Goal: Task Accomplishment & Management: Complete application form

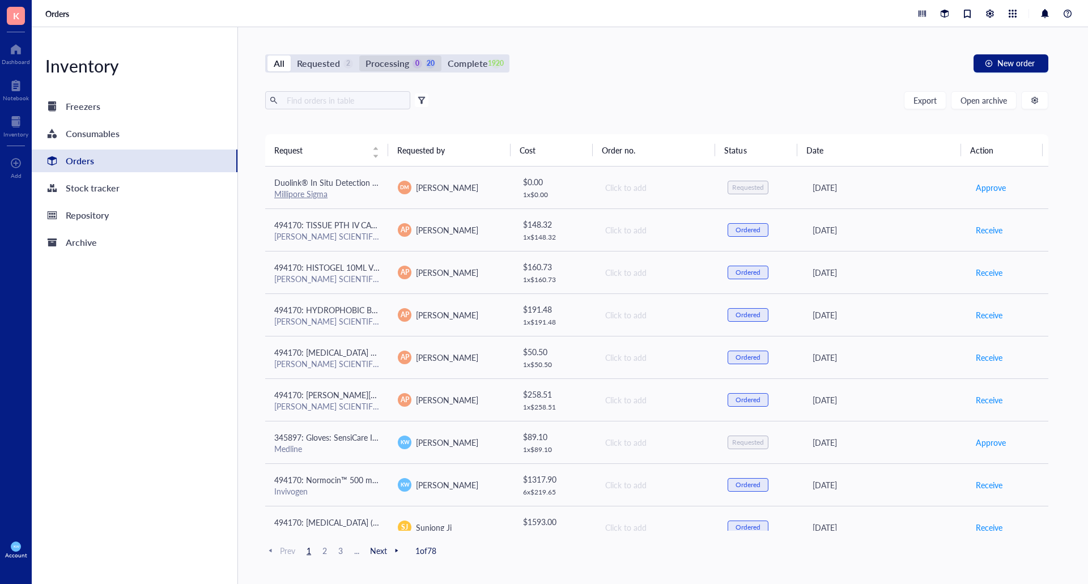
drag, startPoint x: 389, startPoint y: 70, endPoint x: 383, endPoint y: 71, distance: 5.7
click at [389, 70] on div "Processing" at bounding box center [387, 64] width 44 height 16
click at [359, 56] on input "Processing 0 20" at bounding box center [359, 56] width 0 height 0
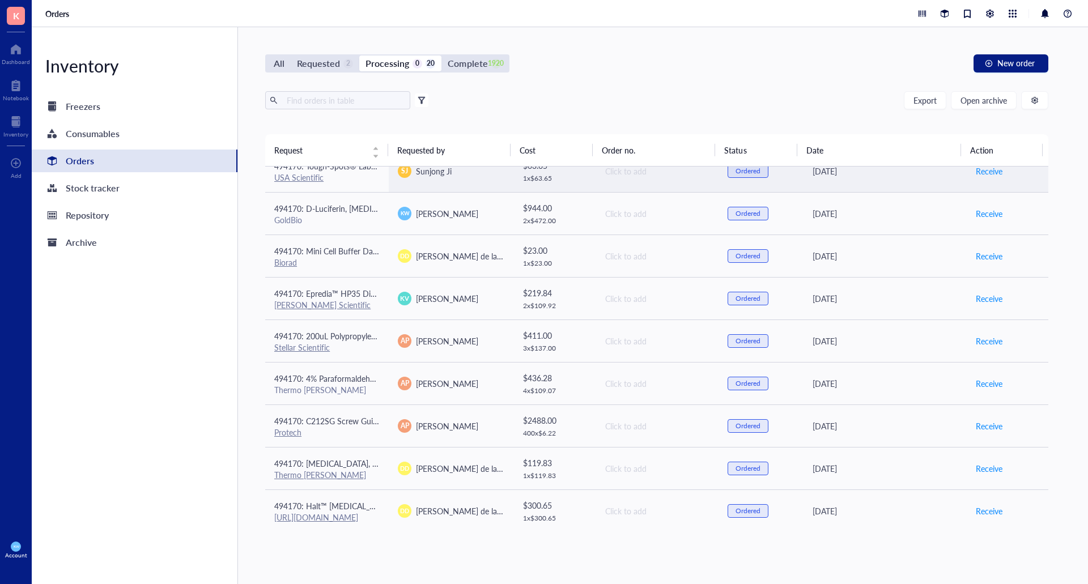
scroll to position [340, 0]
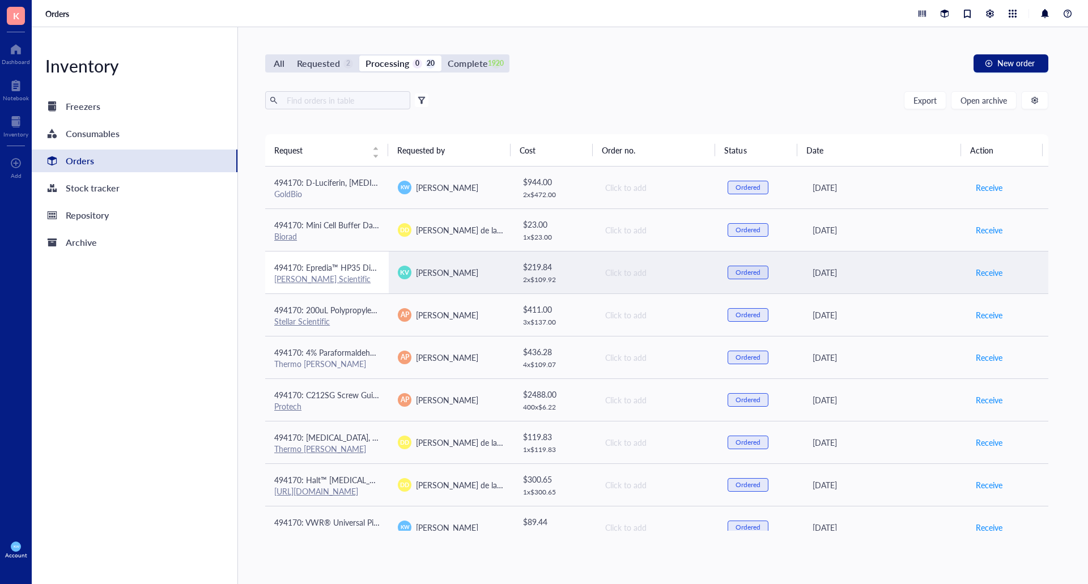
click at [368, 274] on div "[PERSON_NAME] Scientific" at bounding box center [326, 279] width 105 height 10
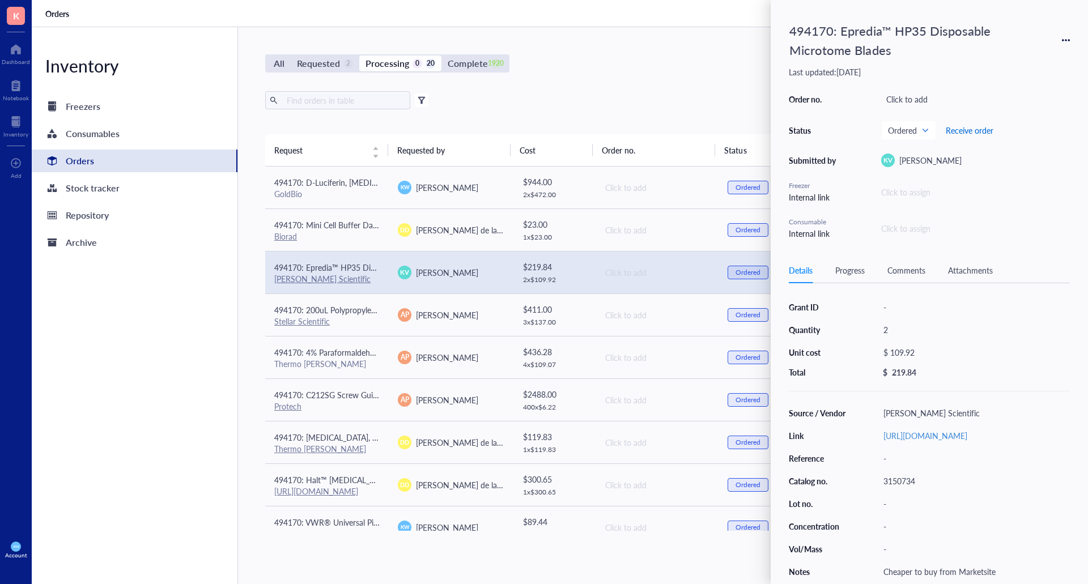
click at [960, 129] on span "Receive order" at bounding box center [970, 130] width 48 height 9
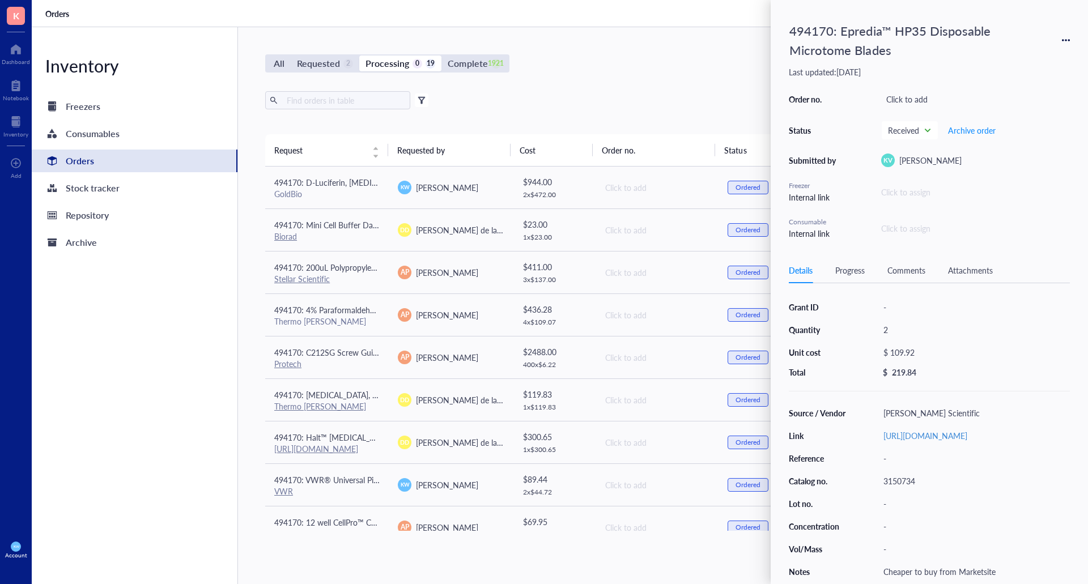
click at [614, 46] on div "All Requested 2 Processing 0 19 Complete 1921 New order Export Open archive Fil…" at bounding box center [656, 305] width 837 height 557
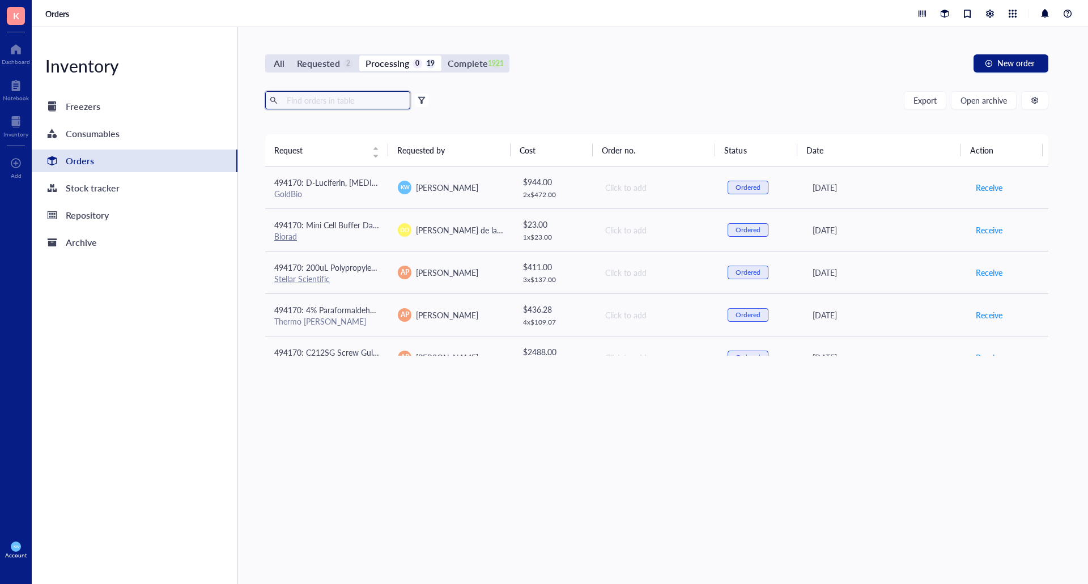
click at [313, 101] on input "text" at bounding box center [344, 100] width 124 height 17
click at [285, 63] on div "All" at bounding box center [278, 64] width 23 height 16
click at [267, 56] on input "All" at bounding box center [267, 56] width 0 height 0
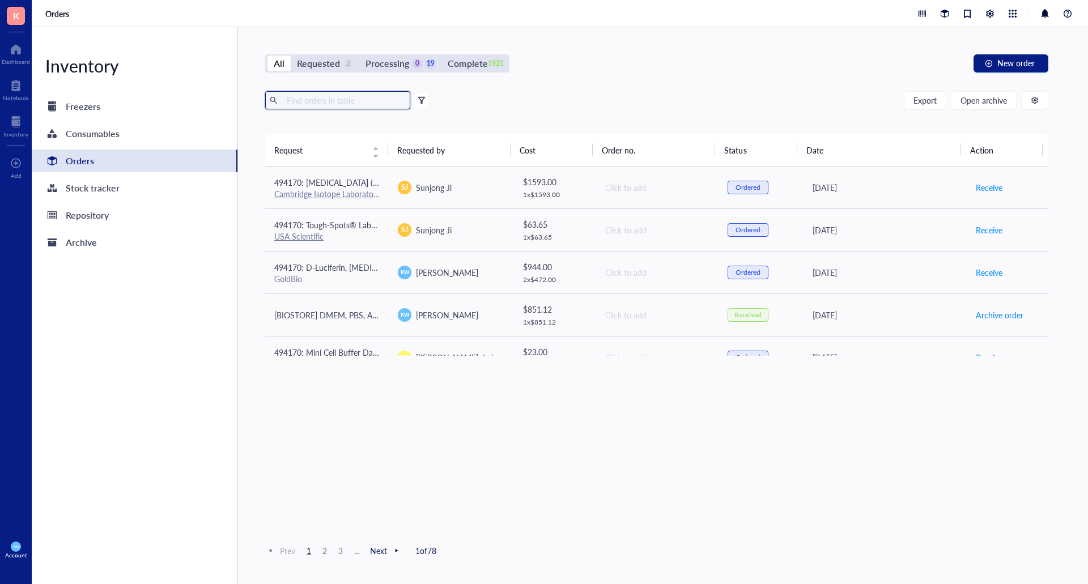
click at [364, 102] on input "text" at bounding box center [344, 100] width 124 height 17
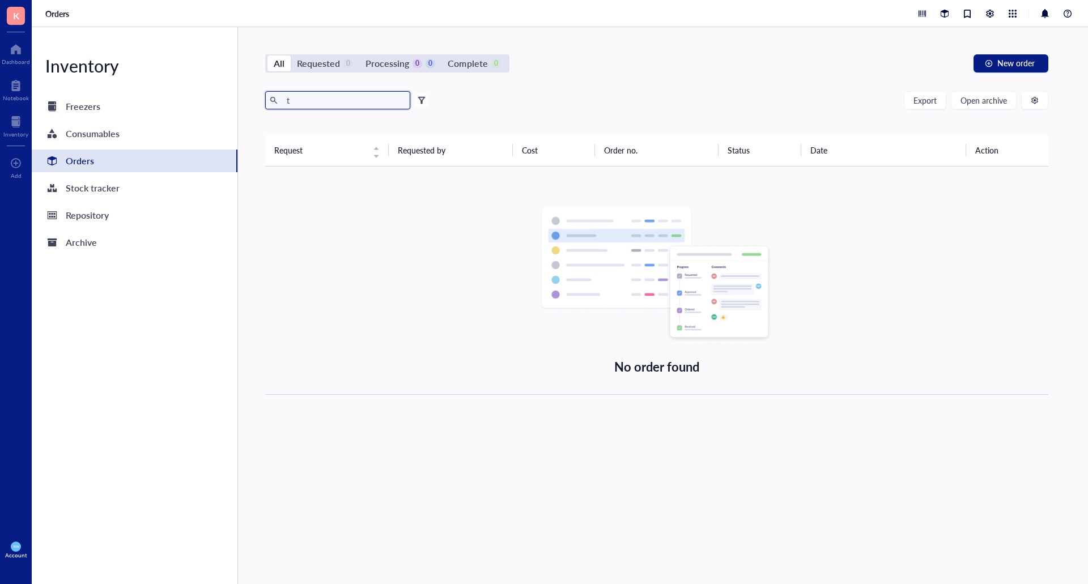
type input "t"
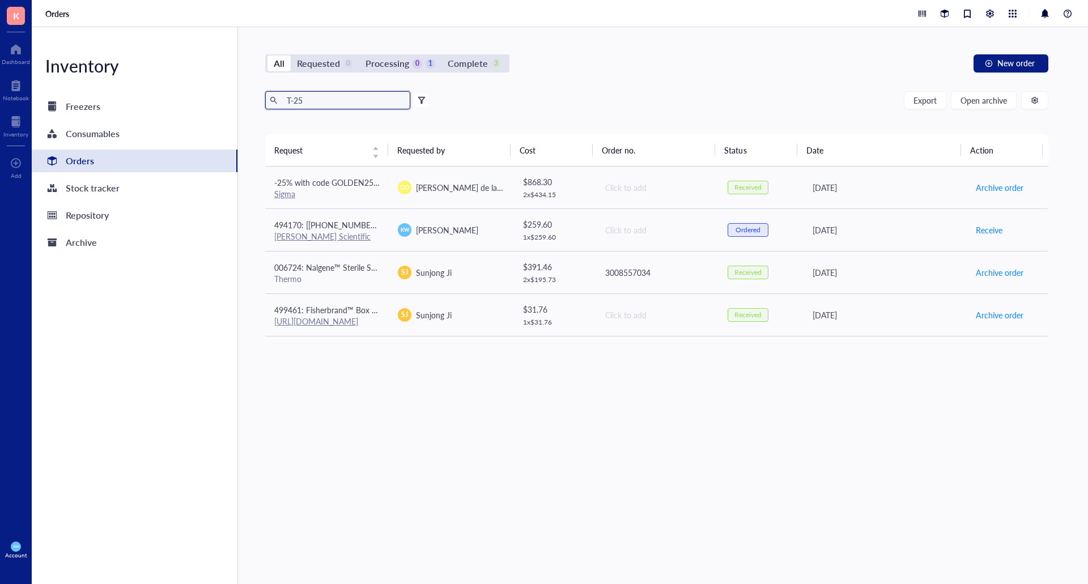
click at [310, 102] on input "T-25" at bounding box center [344, 100] width 124 height 17
type input "25"
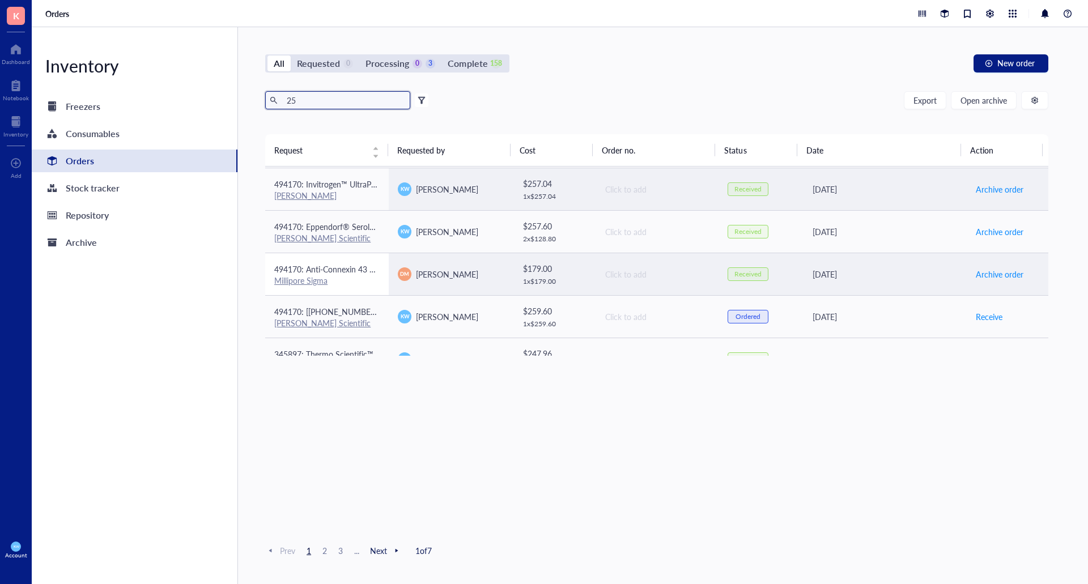
scroll to position [170, 0]
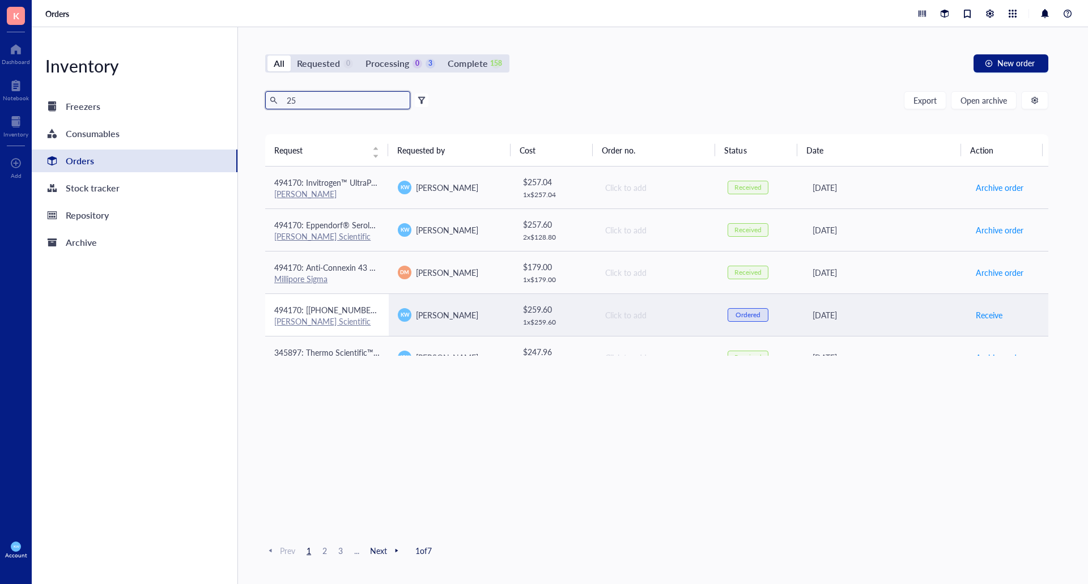
click at [364, 310] on span "494170: [[PHONE_NUMBER]] 25 mL individually wrapped resevoirs" at bounding box center [392, 309] width 237 height 11
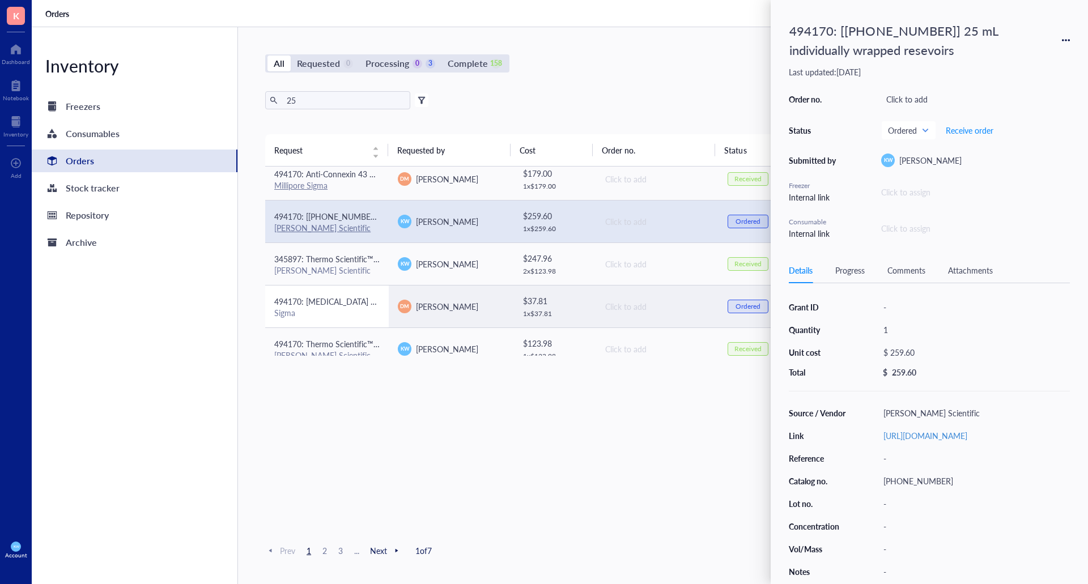
scroll to position [283, 0]
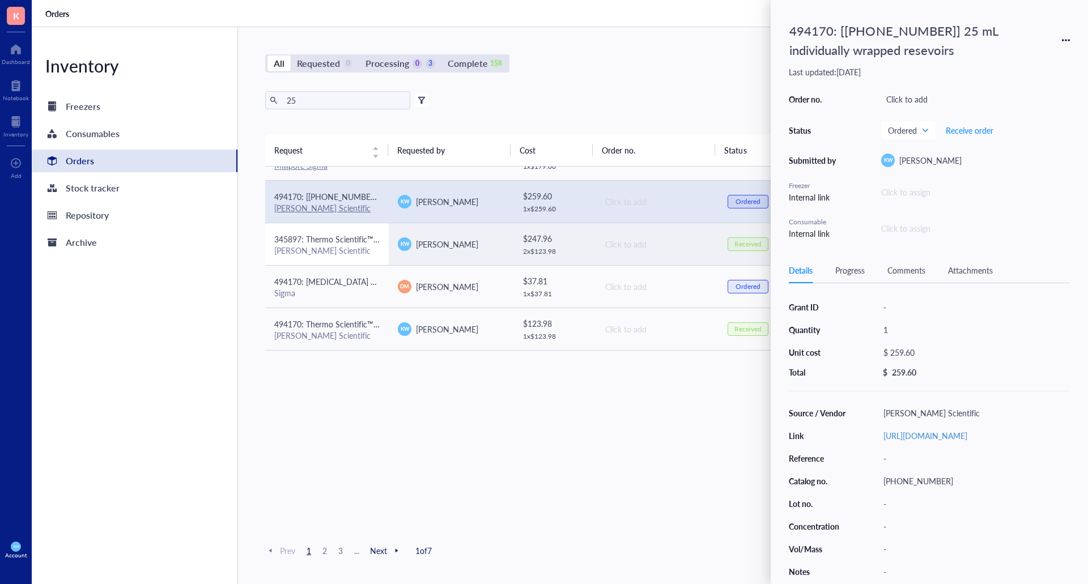
click at [338, 253] on div "[PERSON_NAME] Scientific" at bounding box center [326, 250] width 105 height 10
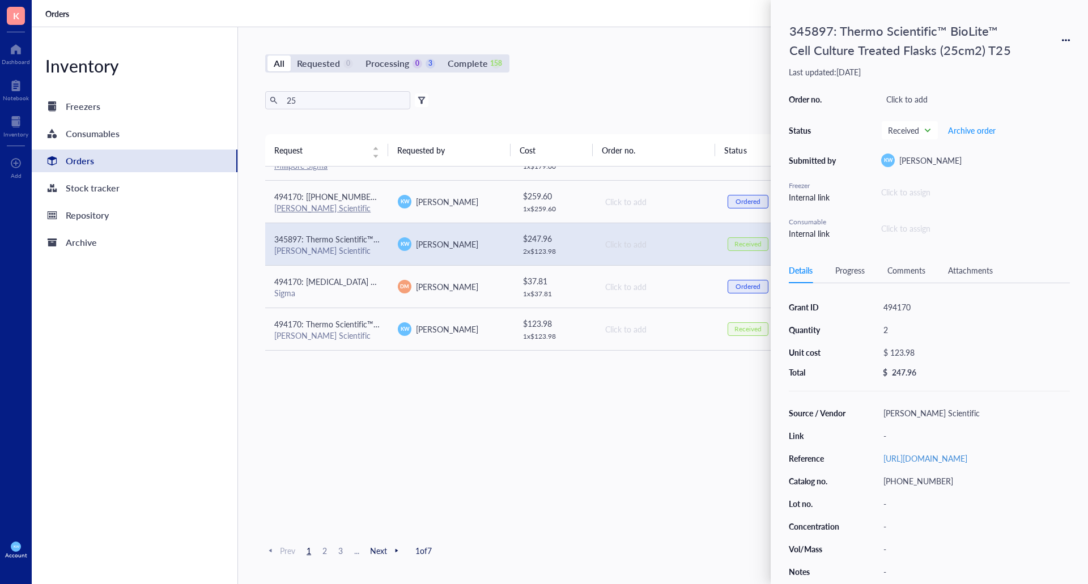
click at [1065, 37] on icon at bounding box center [1066, 40] width 8 height 8
click at [1030, 57] on span "Request again" at bounding box center [1025, 56] width 71 height 12
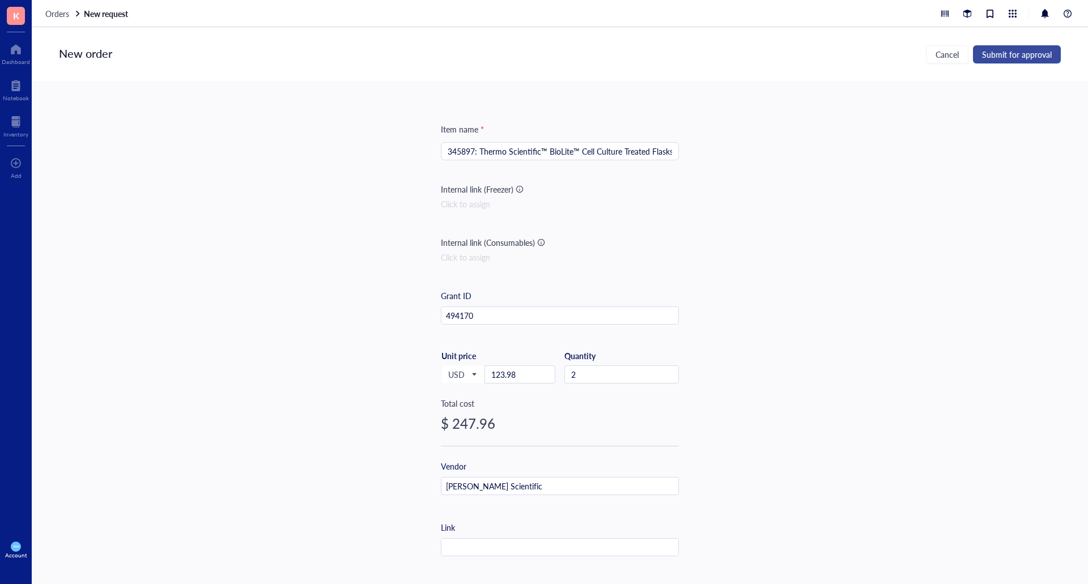
click at [1003, 59] on span "Submit for approval" at bounding box center [1017, 54] width 70 height 9
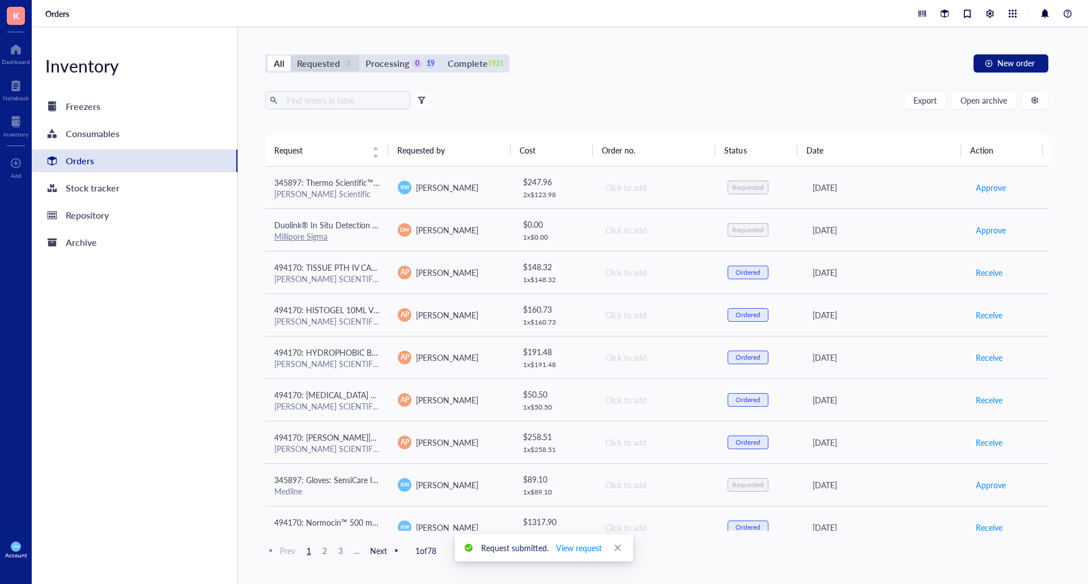
click at [342, 62] on div "Requested 3" at bounding box center [325, 64] width 56 height 16
click at [291, 56] on input "Requested 3" at bounding box center [291, 56] width 0 height 0
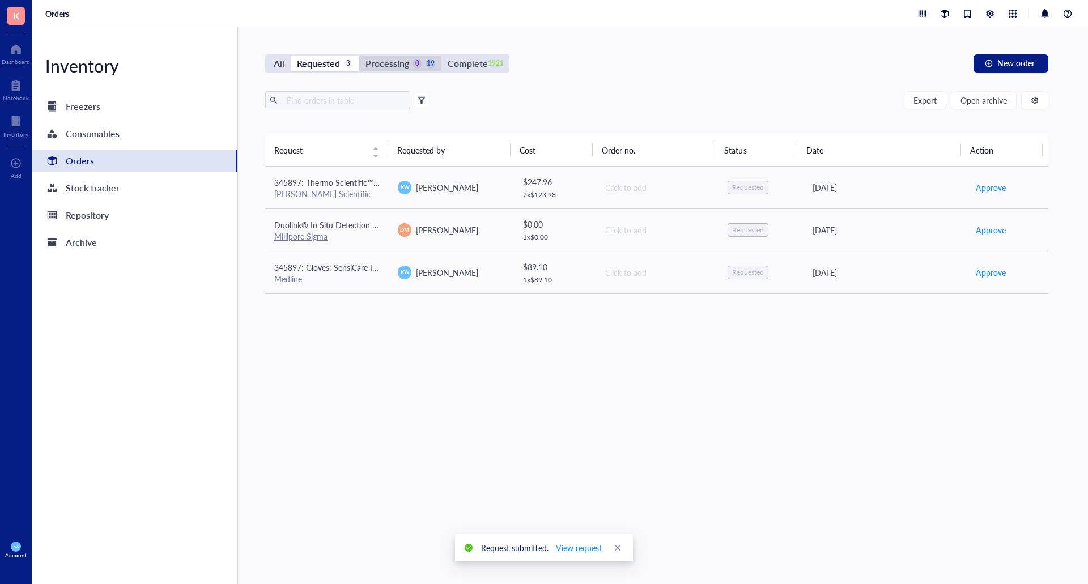
click at [401, 60] on div "Processing" at bounding box center [387, 64] width 44 height 16
click at [359, 56] on input "Processing 0 19" at bounding box center [359, 56] width 0 height 0
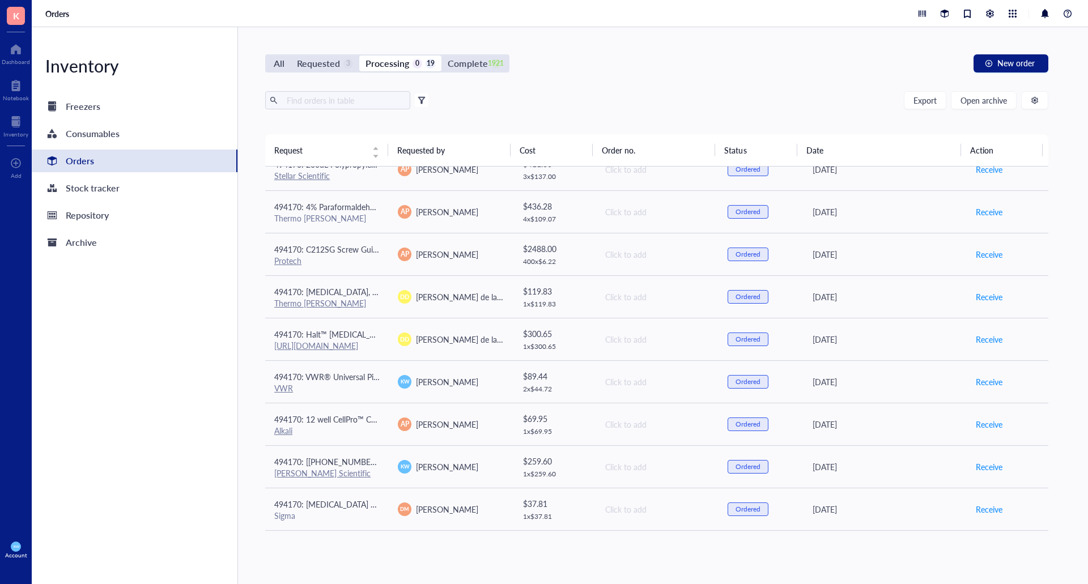
scroll to position [103, 0]
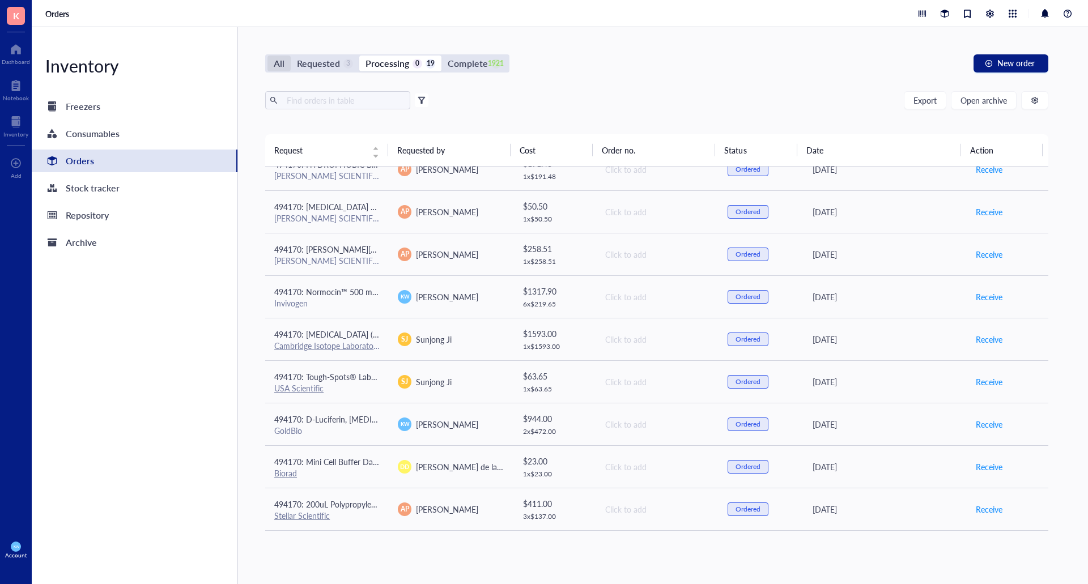
click at [278, 63] on div "All" at bounding box center [279, 64] width 11 height 16
click at [267, 56] on input "All" at bounding box center [267, 56] width 0 height 0
